Goal: Navigation & Orientation: Find specific page/section

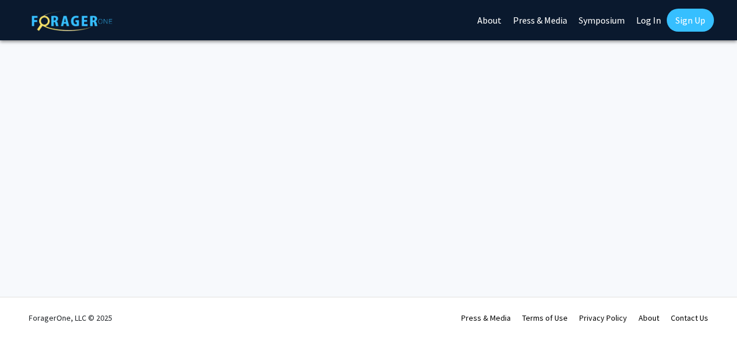
click at [634, 18] on link "Log In" at bounding box center [648, 20] width 36 height 40
click at [638, 22] on link "Log In" at bounding box center [648, 20] width 36 height 40
click at [648, 24] on link "Log In" at bounding box center [648, 20] width 36 height 40
click at [655, 14] on link "Log In" at bounding box center [648, 20] width 36 height 40
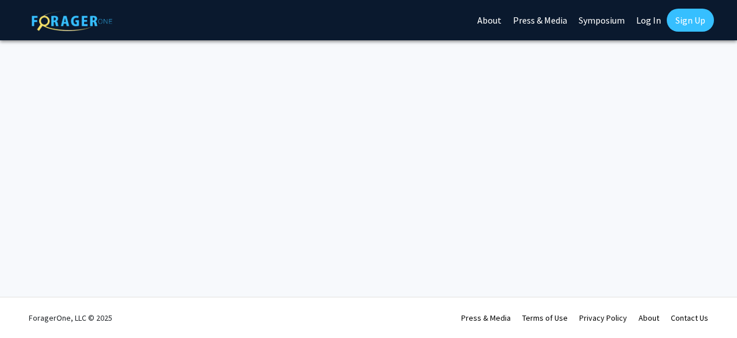
click at [655, 14] on link "Log In" at bounding box center [648, 20] width 36 height 40
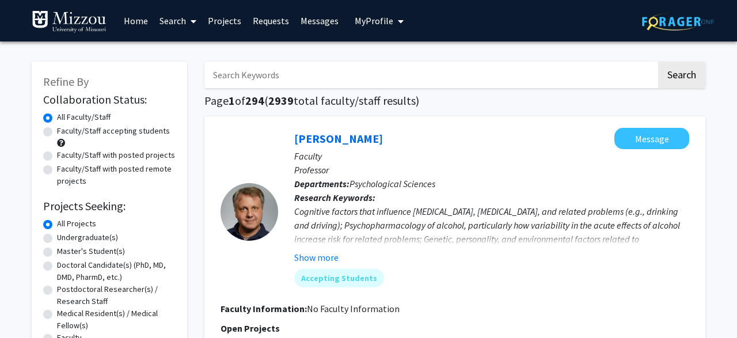
click at [320, 25] on link "Messages" at bounding box center [320, 21] width 50 height 40
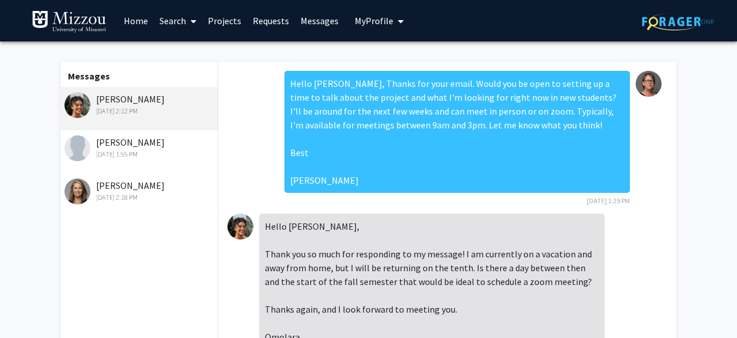
scroll to position [352, 0]
